Goal: Transaction & Acquisition: Purchase product/service

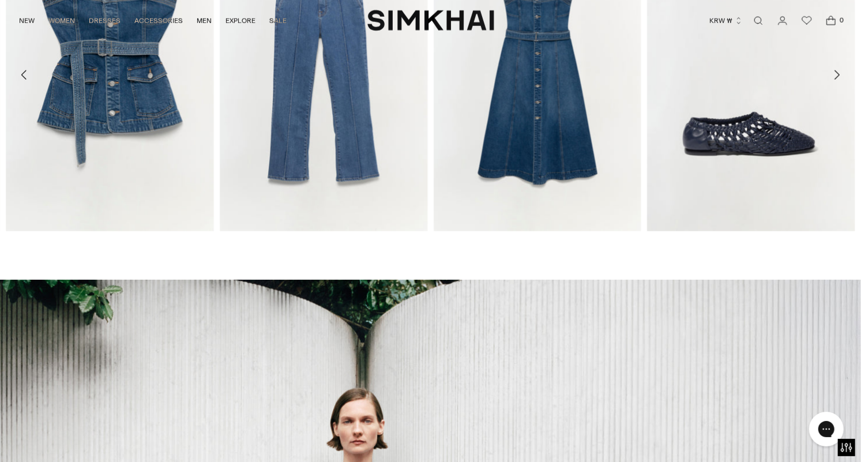
scroll to position [360, 0]
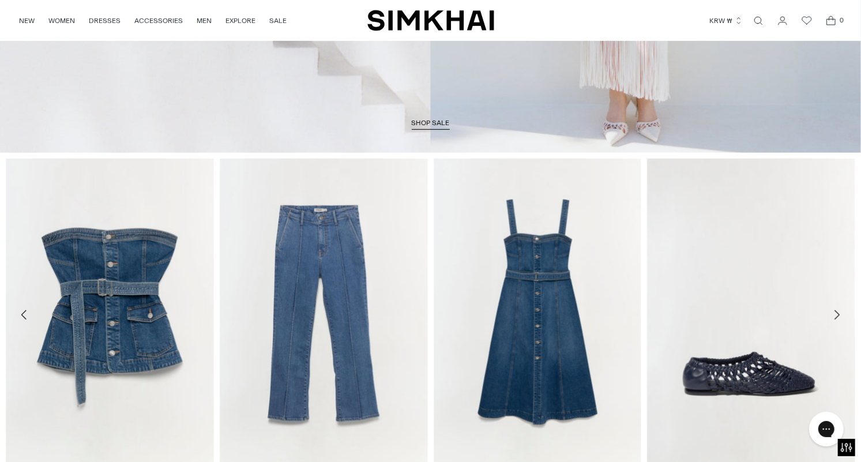
click at [742, 21] on icon "button" at bounding box center [738, 21] width 8 height 8
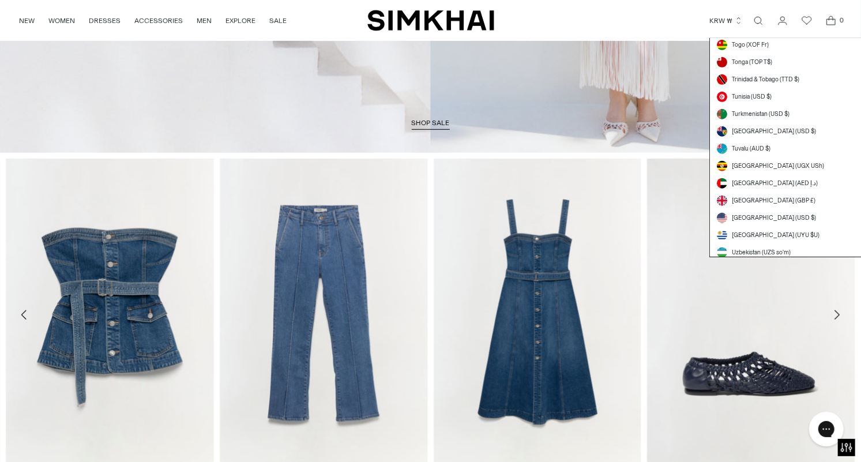
scroll to position [3175, 0]
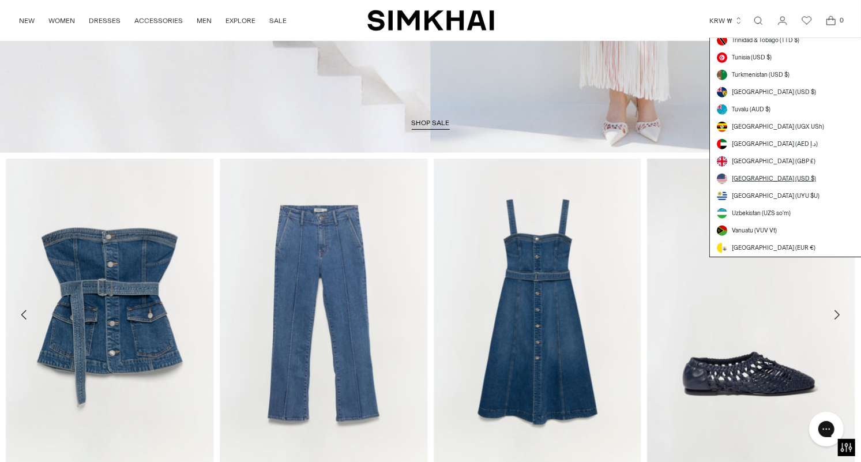
click at [767, 179] on span "[GEOGRAPHIC_DATA] (USD $)" at bounding box center [773, 178] width 84 height 9
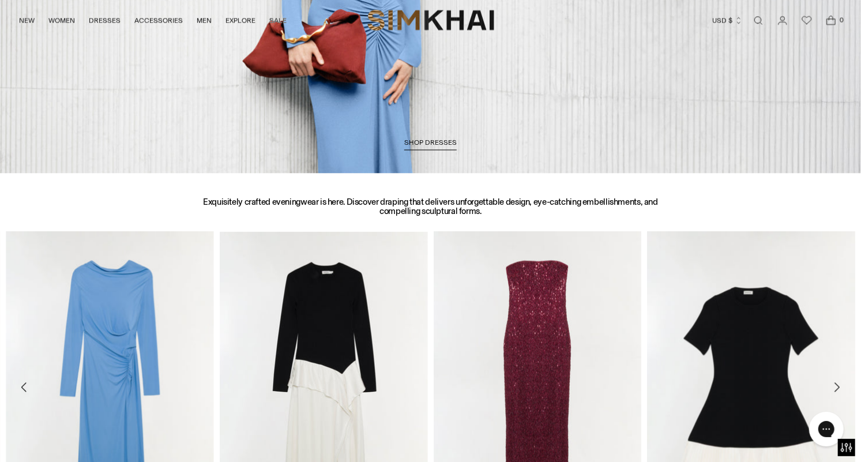
scroll to position [899, 0]
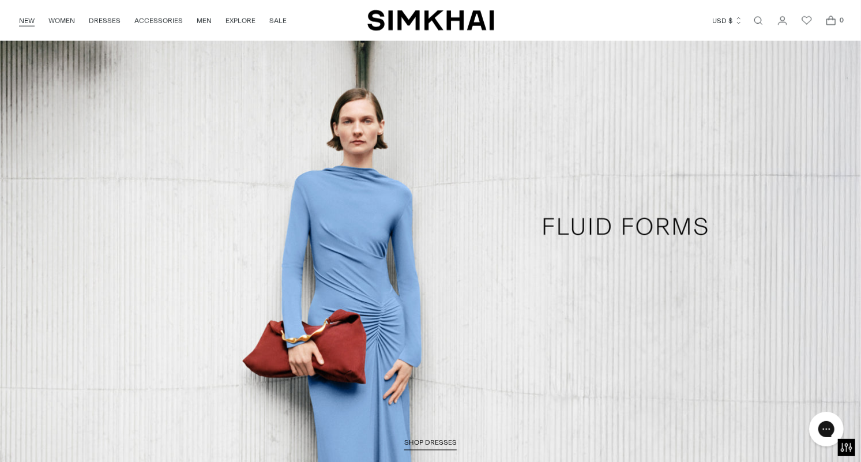
click at [28, 25] on link "NEW" at bounding box center [27, 20] width 16 height 25
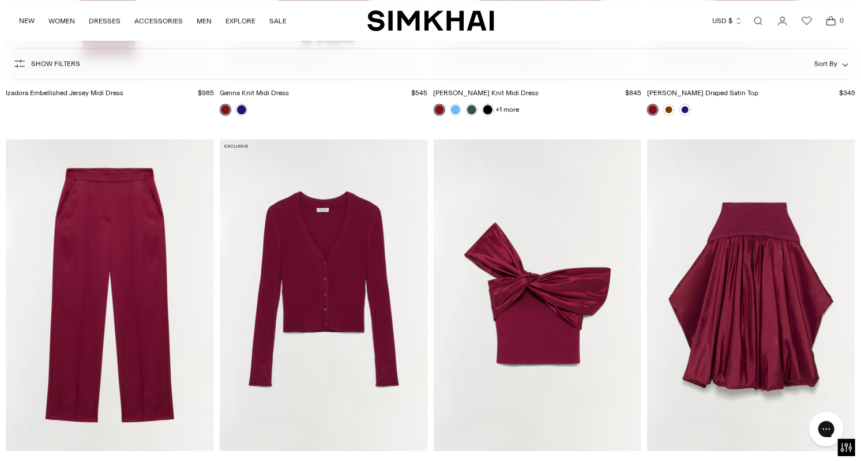
scroll to position [7014, 0]
